Goal: Entertainment & Leisure: Consume media (video, audio)

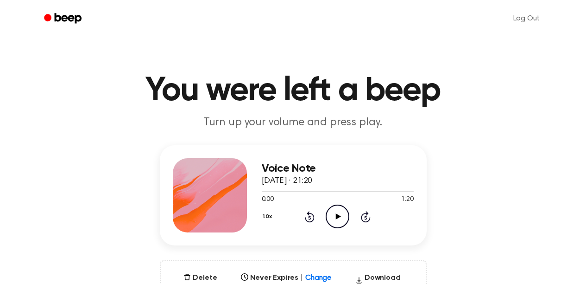
click at [336, 214] on icon at bounding box center [338, 216] width 5 height 6
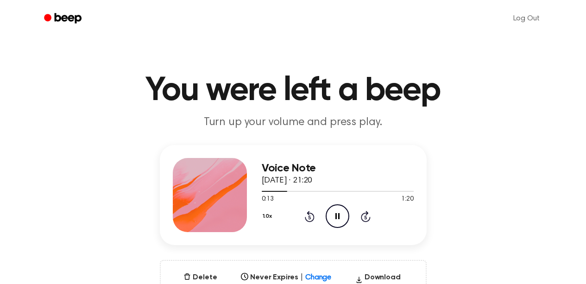
click at [338, 212] on icon "Pause Audio" at bounding box center [338, 216] width 24 height 24
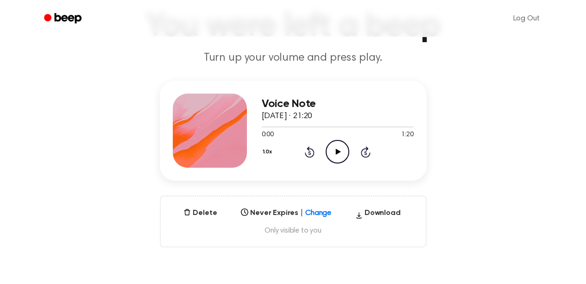
scroll to position [65, 0]
click at [336, 153] on icon at bounding box center [338, 151] width 5 height 6
click at [336, 153] on icon at bounding box center [337, 151] width 4 height 6
drag, startPoint x: 320, startPoint y: 126, endPoint x: 263, endPoint y: 127, distance: 57.0
click at [263, 127] on div at bounding box center [338, 125] width 152 height 7
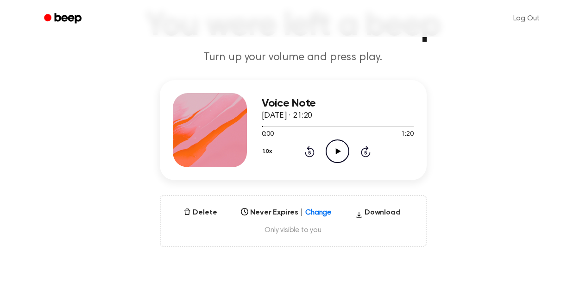
click at [340, 151] on icon "Play Audio" at bounding box center [338, 151] width 24 height 24
